Goal: Use online tool/utility: Utilize a website feature to perform a specific function

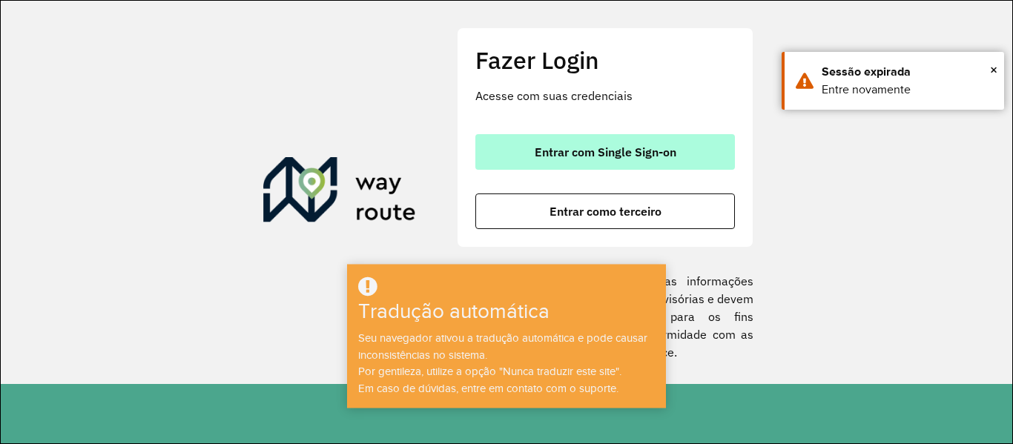
click at [607, 157] on font "Entrar com Single Sign-on" at bounding box center [606, 152] width 142 height 15
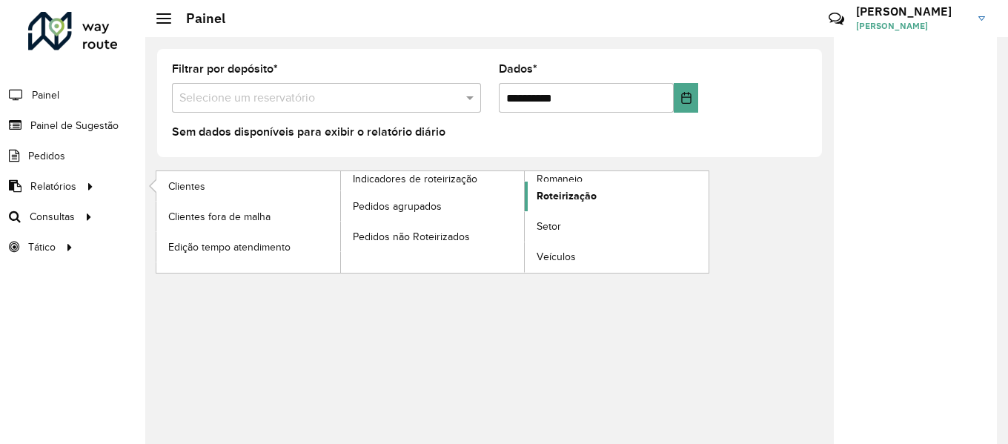
click at [598, 186] on link "Roteirização" at bounding box center [617, 197] width 184 height 30
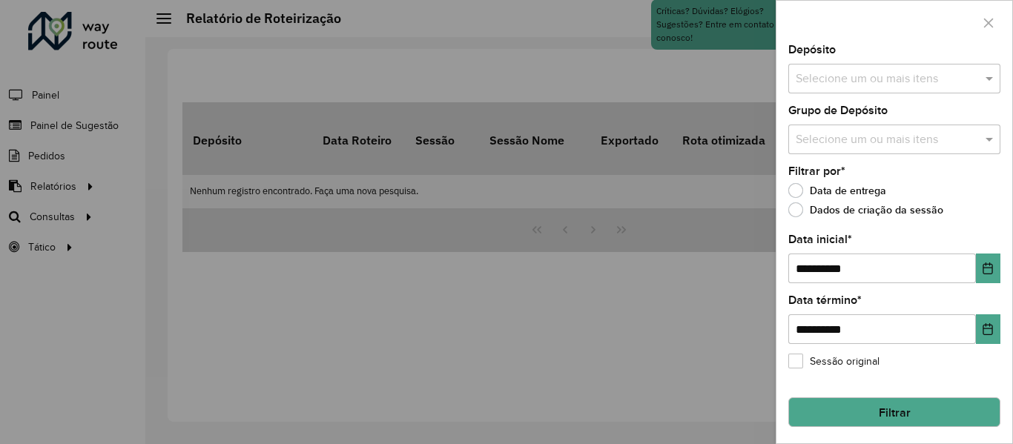
click at [863, 82] on input "text" at bounding box center [887, 79] width 190 height 18
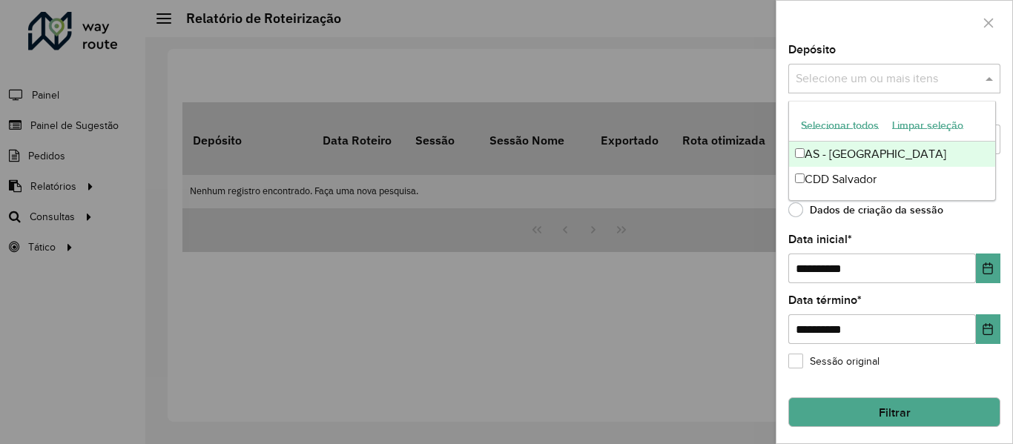
click at [851, 119] on font "Selecionar todos" at bounding box center [840, 125] width 78 height 12
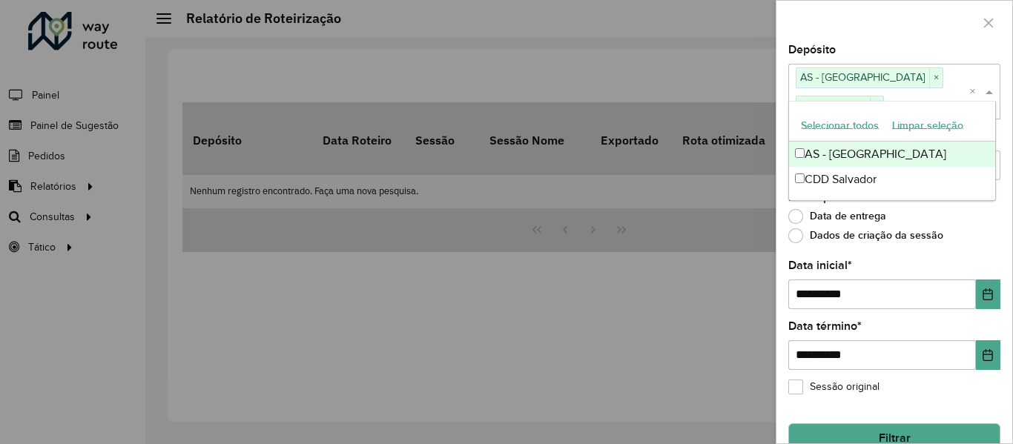
drag, startPoint x: 859, startPoint y: 47, endPoint x: 836, endPoint y: 105, distance: 62.9
click at [859, 46] on div "Depósito Selecione um ou mais itens AS - SALVADOR × CDD Salvador × ×" at bounding box center [894, 81] width 212 height 74
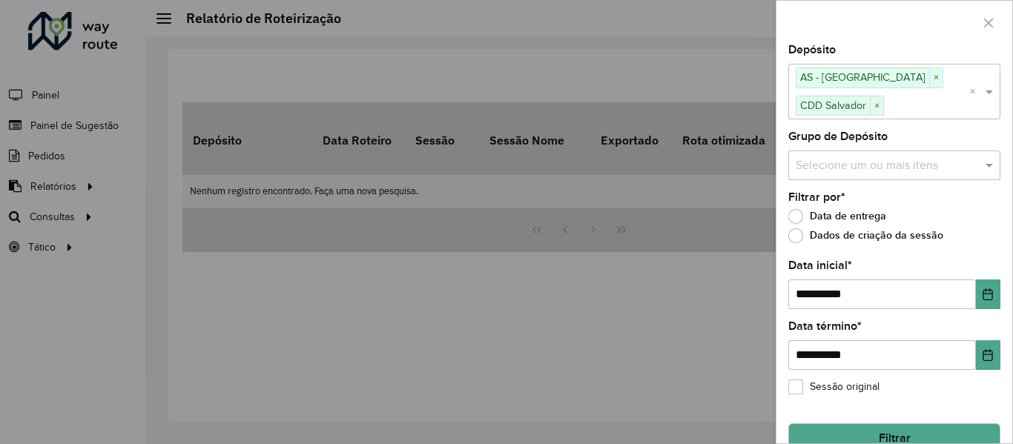
click at [836, 164] on input "text" at bounding box center [887, 165] width 190 height 18
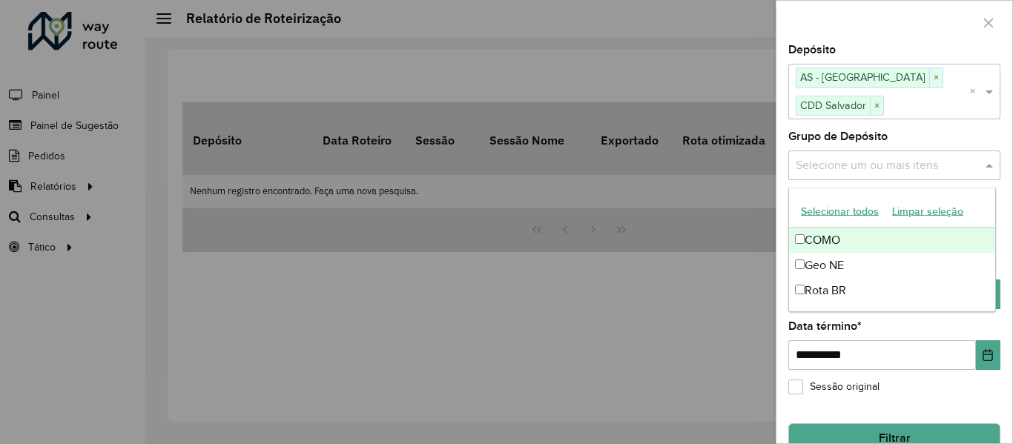
click at [833, 212] on font "Selecionar todos" at bounding box center [840, 211] width 78 height 12
click at [856, 19] on div at bounding box center [894, 23] width 236 height 44
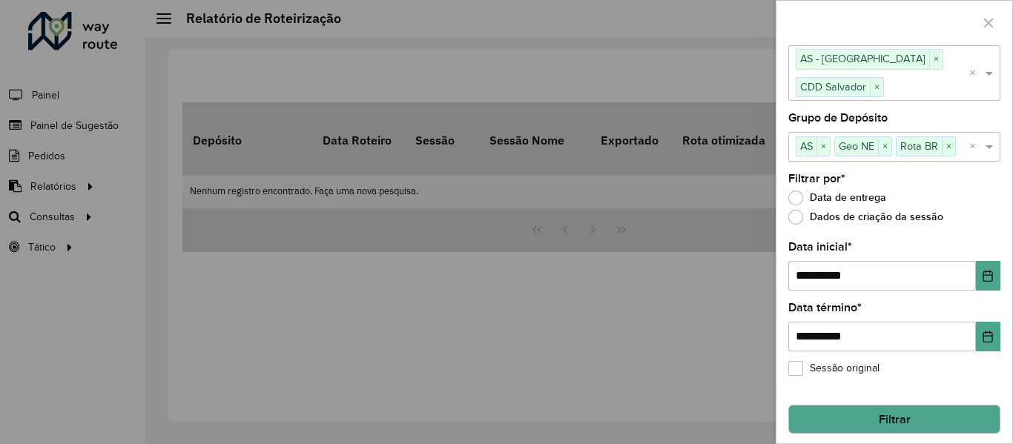
scroll to position [27, 0]
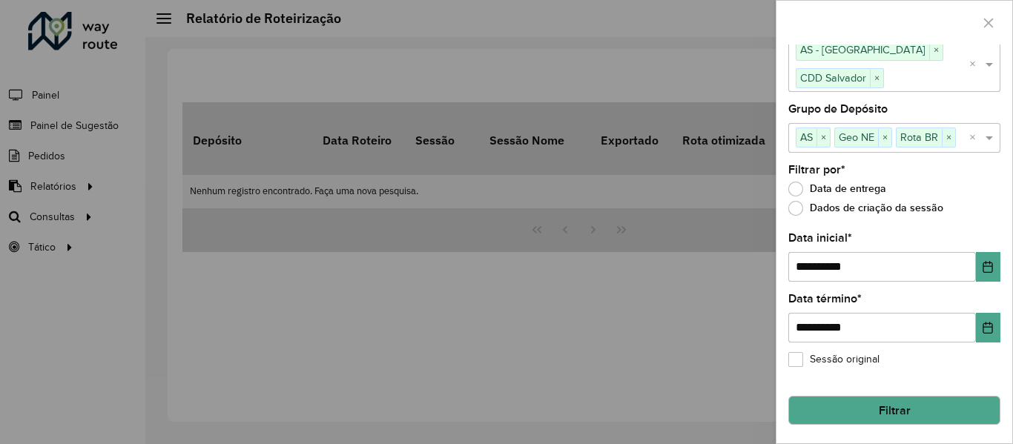
click at [860, 406] on button "Filtrar" at bounding box center [894, 411] width 212 height 30
